Goal: Use online tool/utility: Use online tool/utility

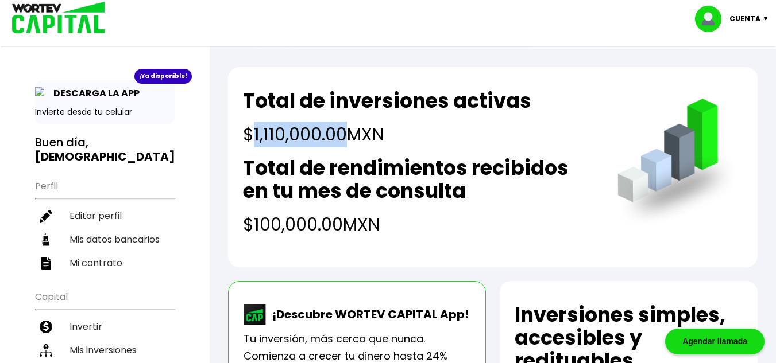
drag, startPoint x: 254, startPoint y: 137, endPoint x: 342, endPoint y: 124, distance: 89.4
click at [342, 124] on h4 "$1,110,000.00 MXN" at bounding box center [387, 135] width 288 height 26
copy h4 "1,110,000.00"
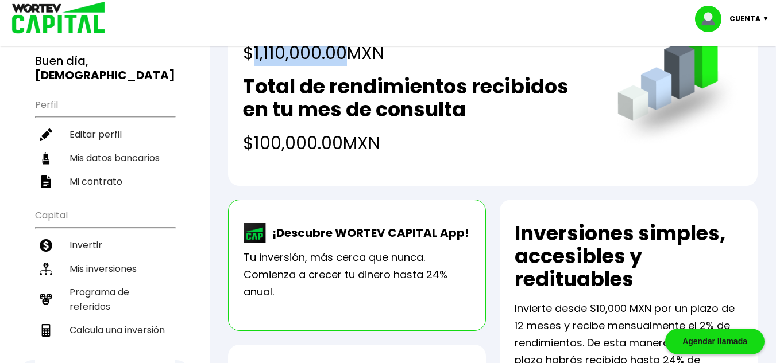
scroll to position [230, 0]
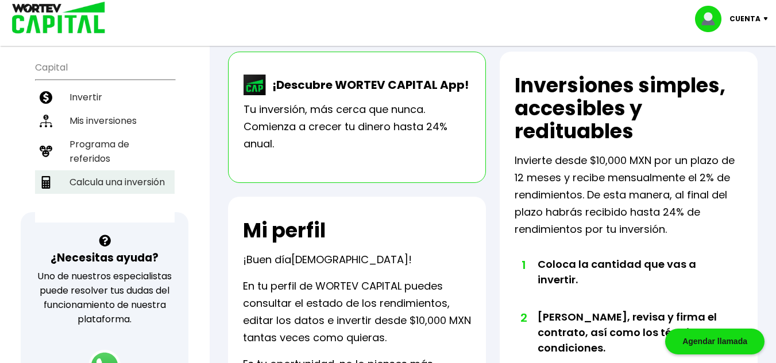
click at [110, 171] on li "Calcula una inversión" at bounding box center [105, 183] width 140 height 24
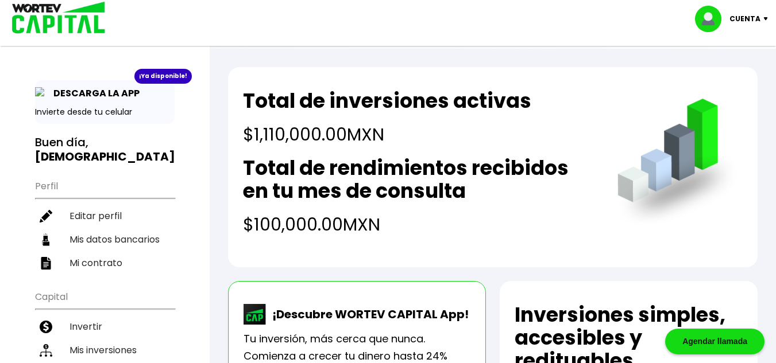
select select "1"
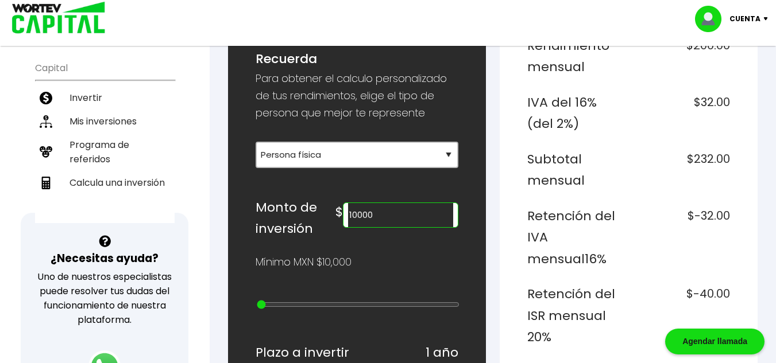
scroll to position [230, 0]
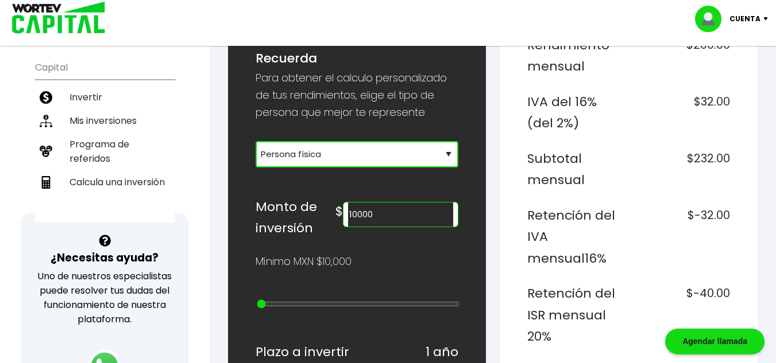
click at [331, 145] on select "Selecciona tu tipo de persona Persona Física que emite factura Persona física P…" at bounding box center [357, 154] width 203 height 26
click at [403, 216] on input "10000" at bounding box center [400, 215] width 105 height 24
paste input "1100"
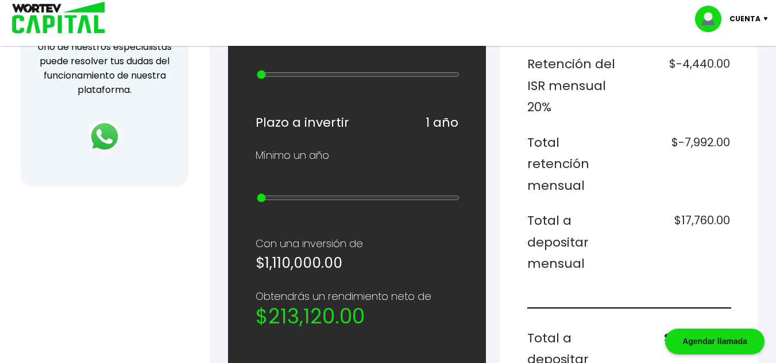
scroll to position [345, 0]
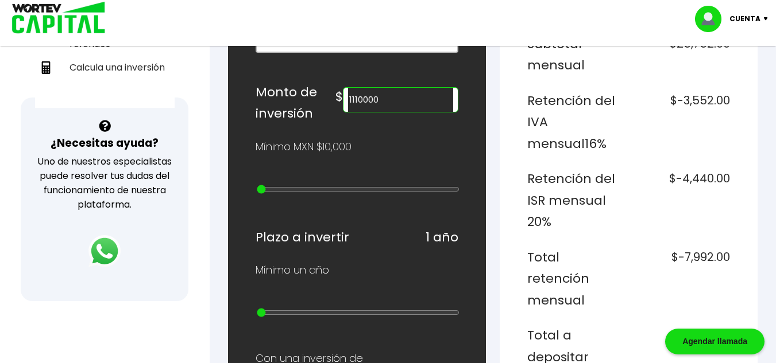
click at [377, 98] on input "1110000" at bounding box center [400, 100] width 105 height 24
type input "1500000"
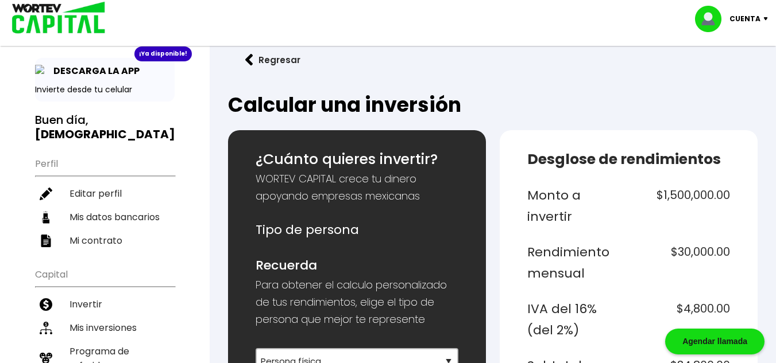
scroll to position [0, 0]
